Goal: Find specific page/section: Find specific page/section

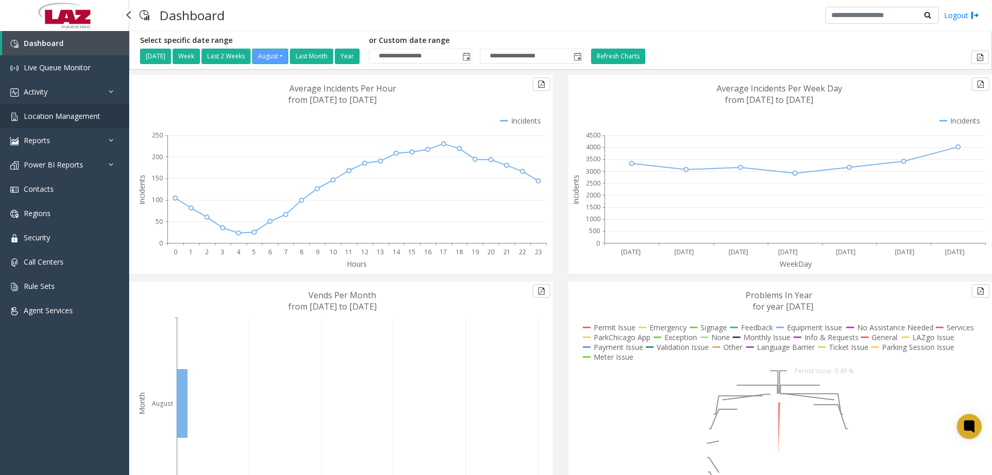
click at [57, 118] on span "Location Management" at bounding box center [62, 116] width 76 height 10
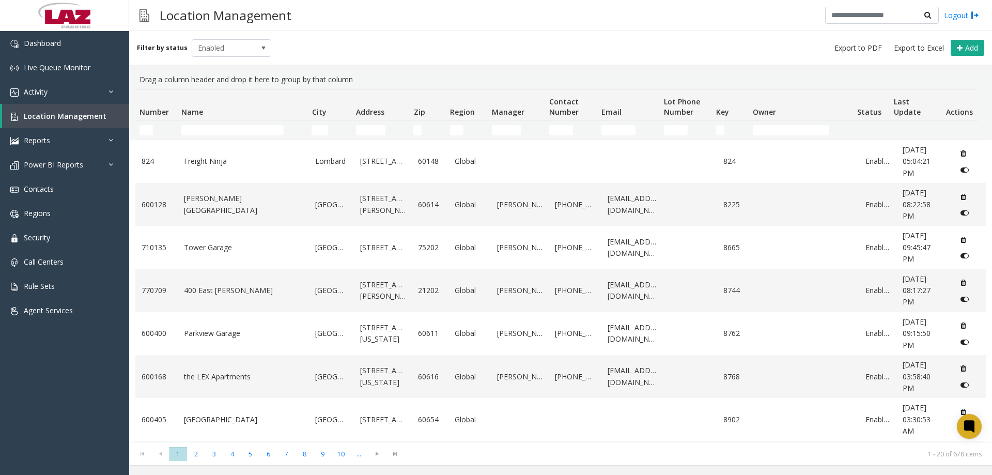
click at [204, 136] on td "Name Filter" at bounding box center [242, 130] width 130 height 19
click at [204, 135] on td "Name Filter" at bounding box center [242, 130] width 130 height 19
click at [203, 133] on input "Name Filter" at bounding box center [232, 130] width 102 height 10
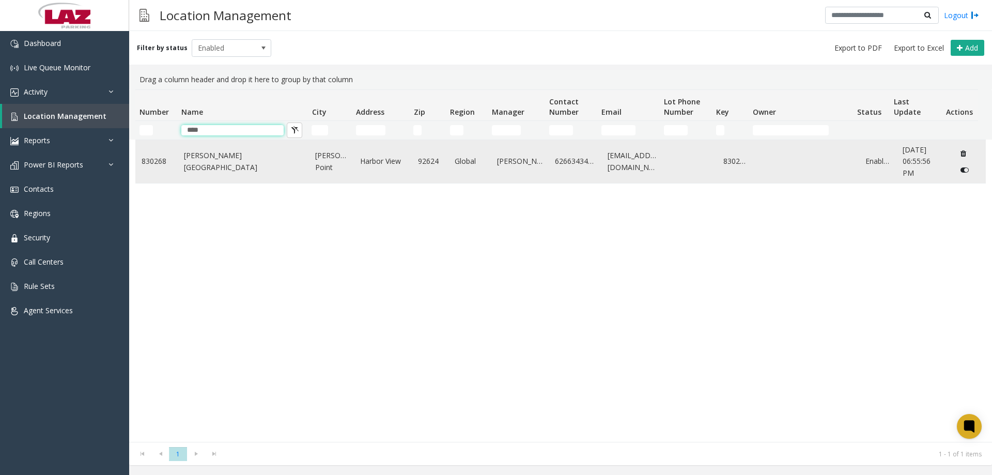
type input "****"
click at [203, 166] on link "[PERSON_NAME][GEOGRAPHIC_DATA]" at bounding box center [243, 161] width 119 height 23
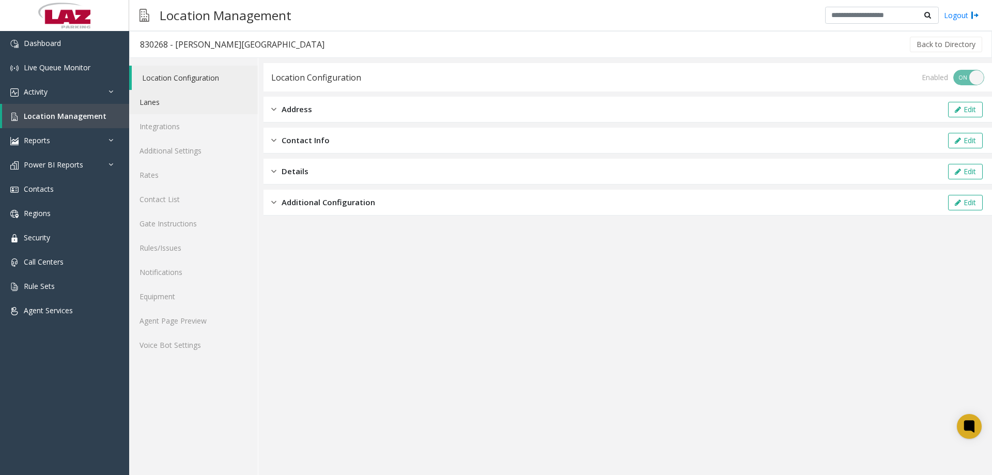
click at [154, 102] on link "Lanes" at bounding box center [193, 102] width 129 height 24
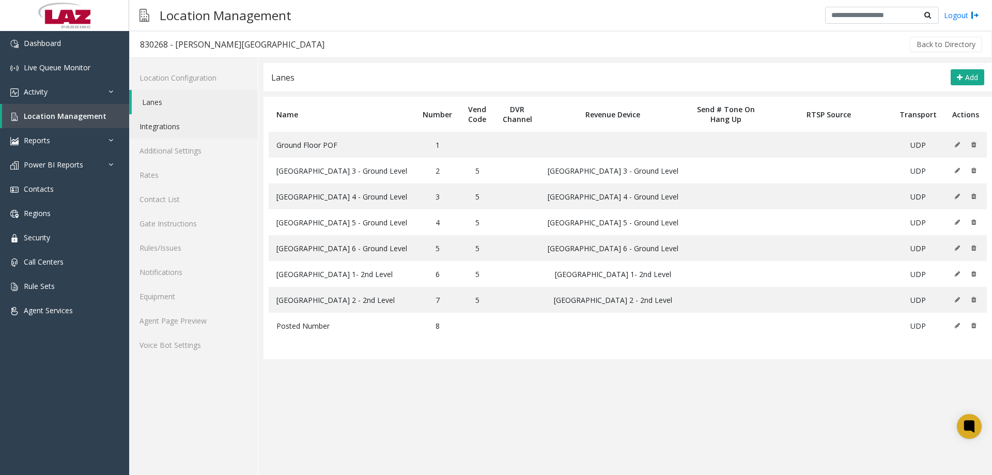
click at [177, 130] on link "Integrations" at bounding box center [193, 126] width 129 height 24
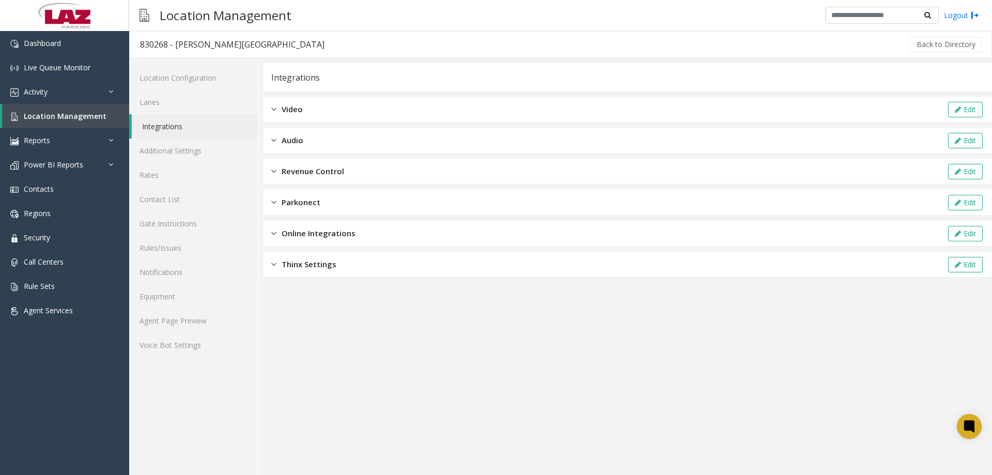
click at [338, 161] on div "Revenue Control Edit" at bounding box center [627, 172] width 728 height 26
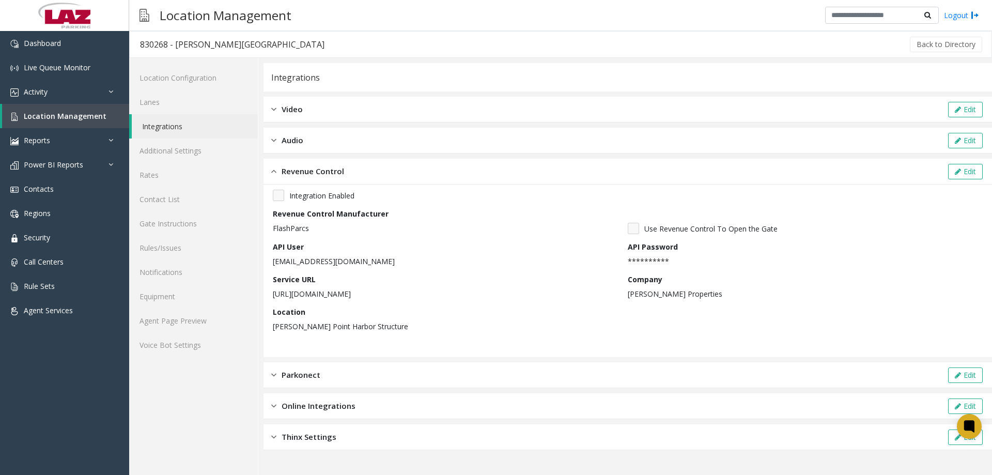
click at [353, 167] on div "Revenue Control Edit" at bounding box center [627, 172] width 728 height 26
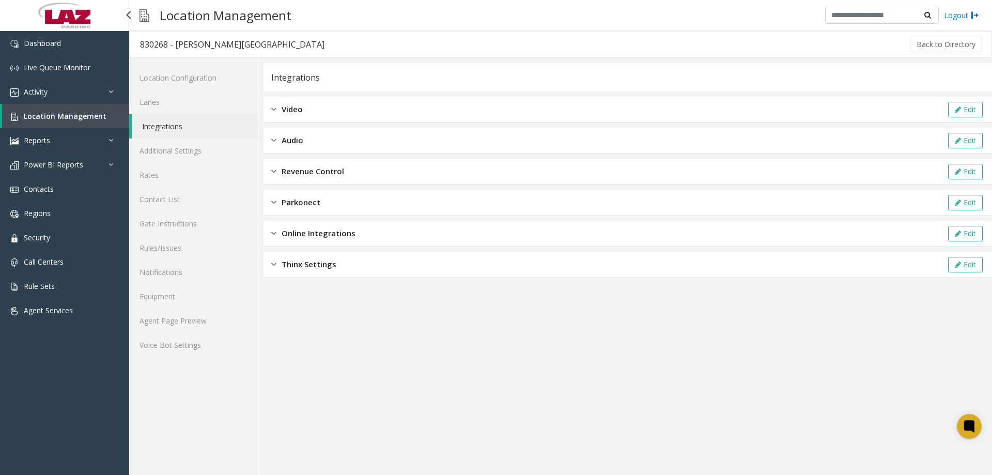
click at [44, 123] on link "Location Management" at bounding box center [65, 116] width 127 height 24
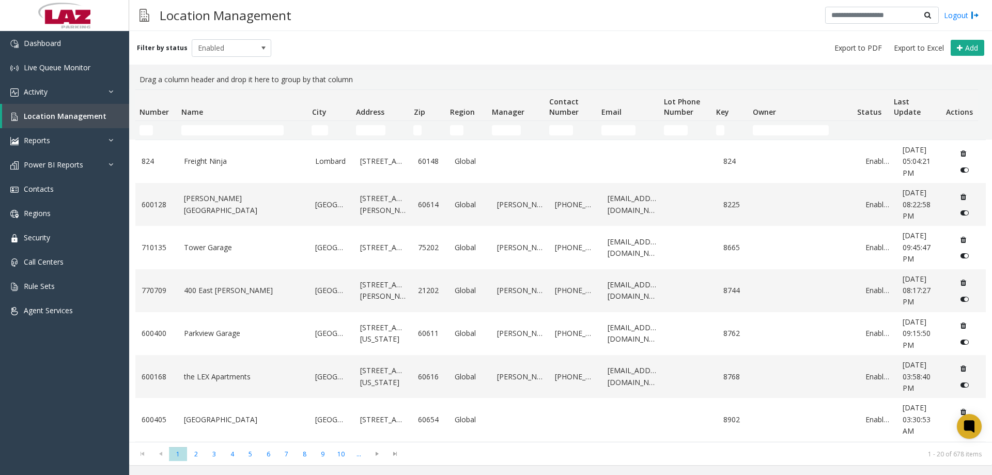
click at [242, 121] on td "Name Filter" at bounding box center [242, 130] width 130 height 19
click at [244, 130] on input "Name Filter" at bounding box center [232, 130] width 102 height 10
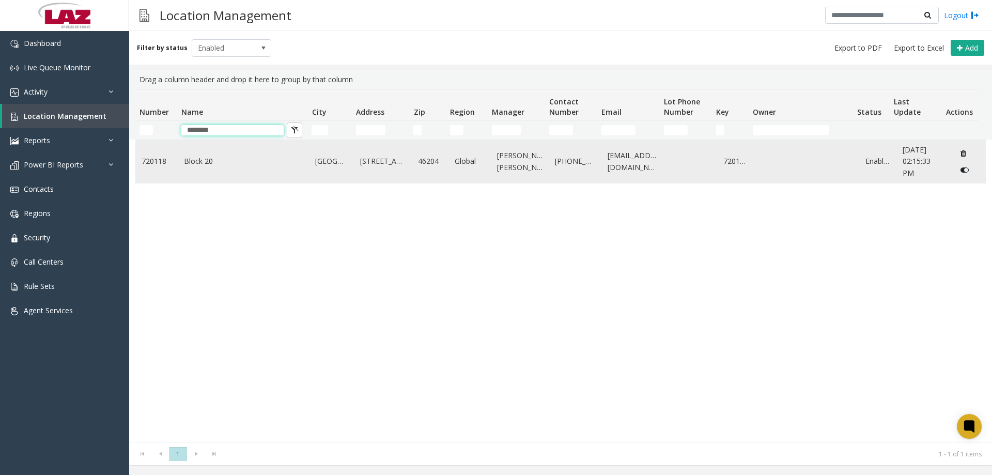
type input "********"
click at [197, 170] on td "Block 20" at bounding box center [244, 161] width 132 height 43
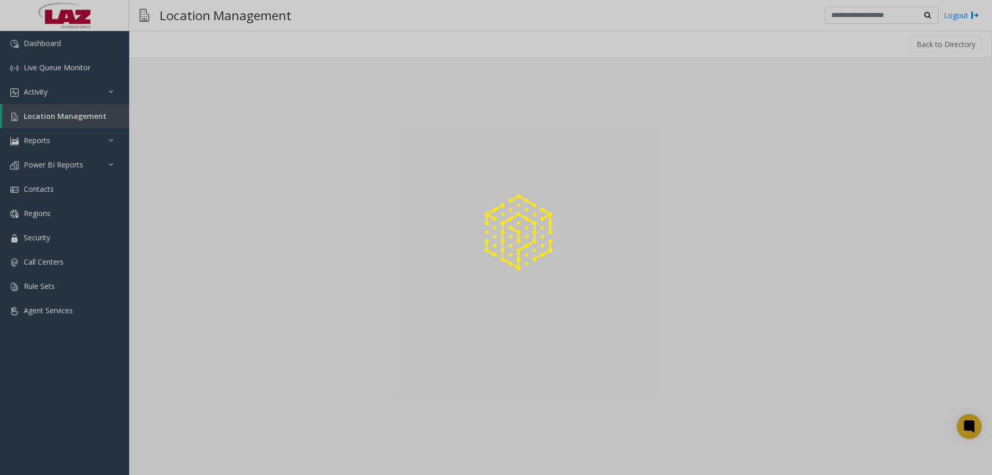
click at [199, 160] on div at bounding box center [496, 237] width 992 height 475
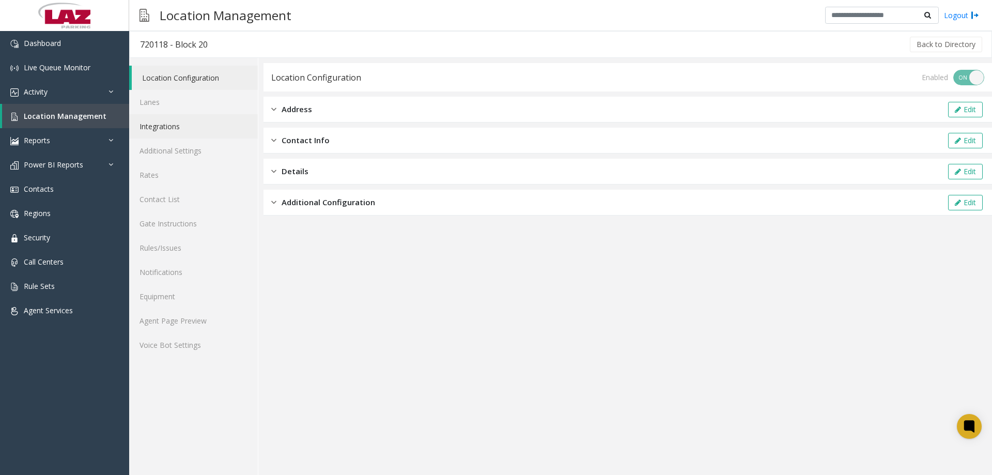
click at [166, 128] on link "Integrations" at bounding box center [193, 126] width 129 height 24
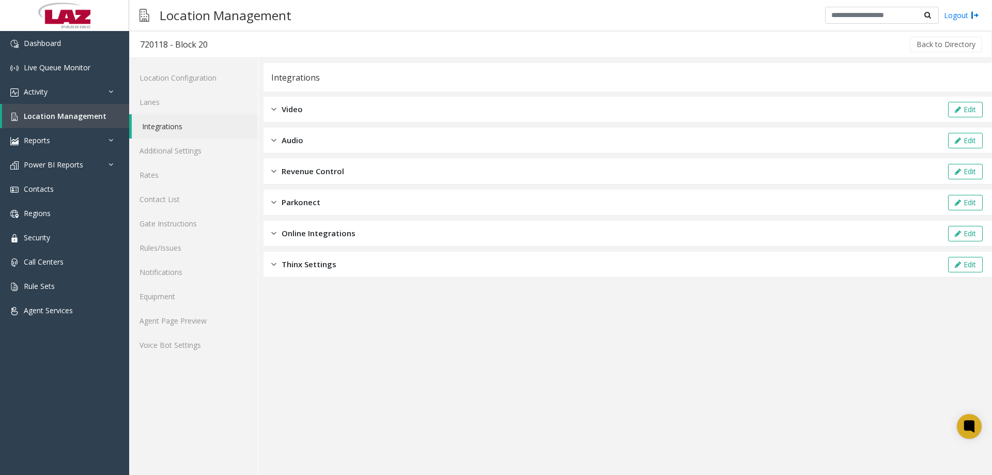
click at [320, 174] on span "Revenue Control" at bounding box center [313, 171] width 63 height 12
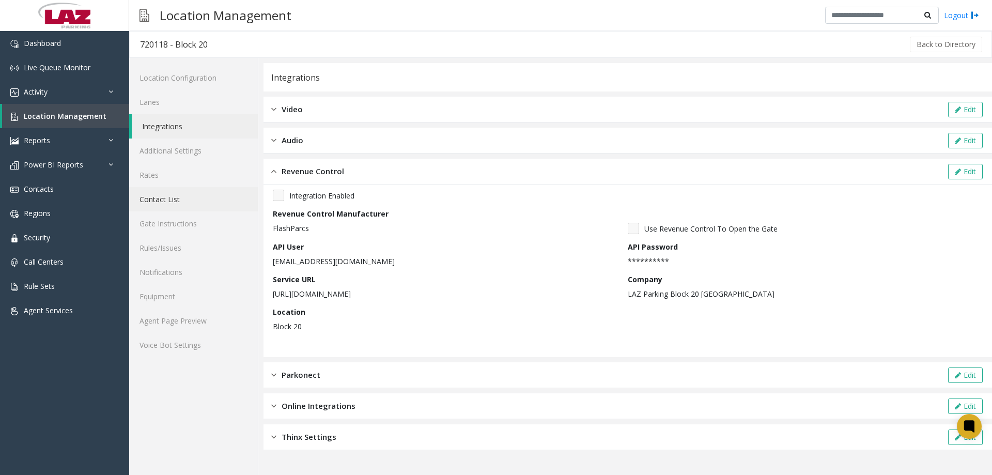
click at [155, 199] on link "Contact List" at bounding box center [193, 199] width 129 height 24
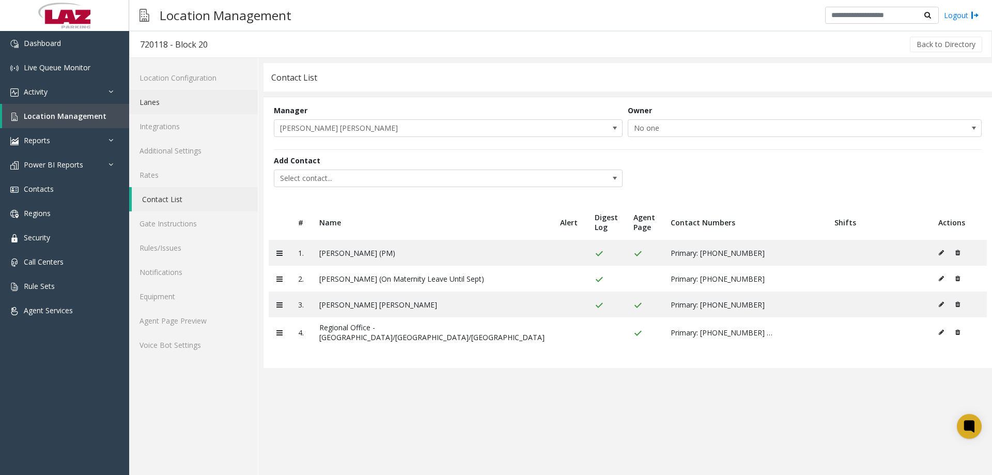
click at [167, 106] on link "Lanes" at bounding box center [193, 102] width 129 height 24
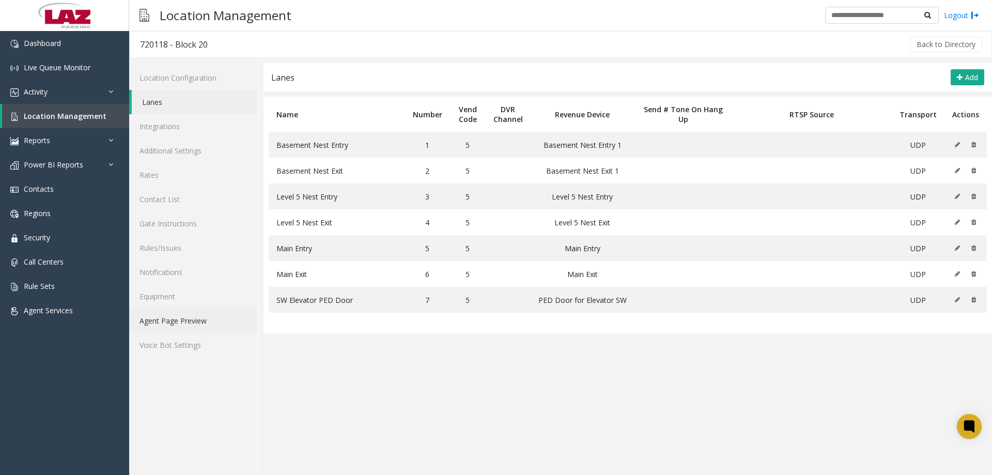
click at [209, 316] on link "Agent Page Preview" at bounding box center [193, 320] width 129 height 24
